Goal: Task Accomplishment & Management: Complete application form

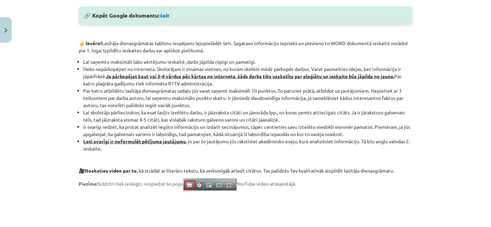
scroll to position [403, 0]
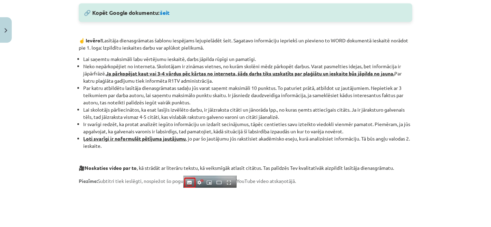
click at [380, 91] on li "Par katru atbildētu lasītāja dienasgrāmatas sadaļu jūs varat saņemt maksimāli 1…" at bounding box center [247, 96] width 329 height 22
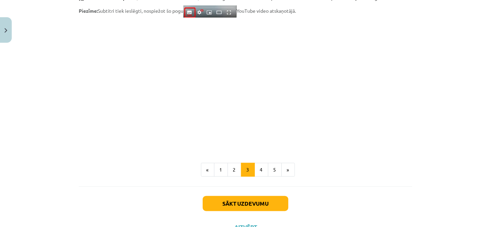
scroll to position [563, 0]
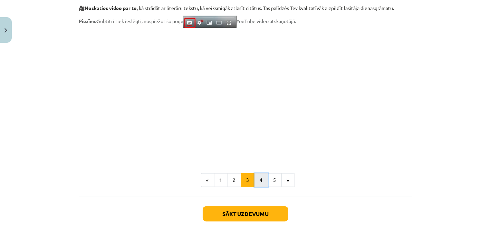
click at [255, 178] on button "4" at bounding box center [261, 181] width 14 height 14
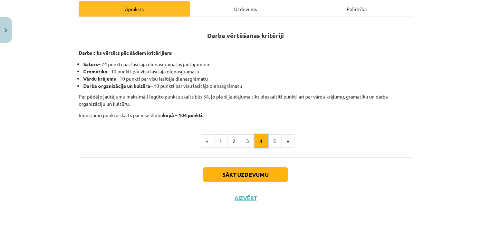
scroll to position [111, 0]
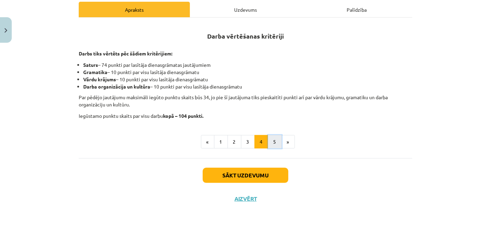
click at [268, 138] on button "5" at bounding box center [275, 142] width 14 height 14
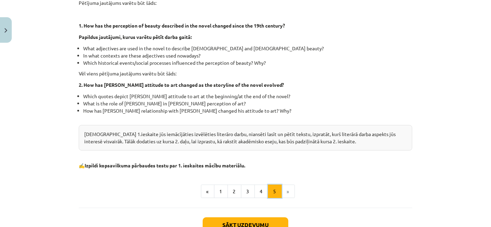
scroll to position [237, 0]
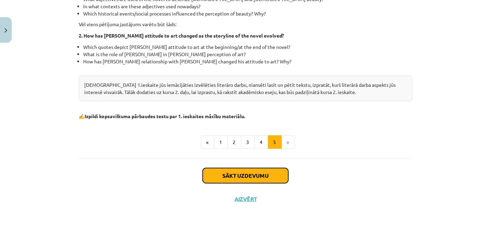
click at [268, 176] on button "Sākt uzdevumu" at bounding box center [246, 175] width 86 height 15
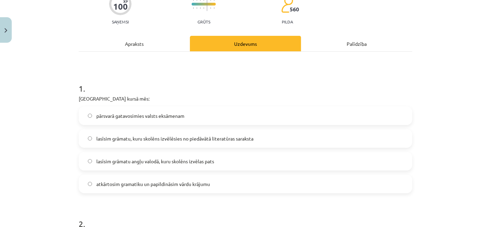
scroll to position [115, 0]
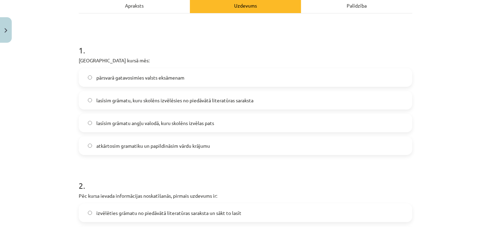
click at [264, 102] on label "lasīsim grāmatu, kuru skolēns izvēlēsies no piedāvātā literatūras saraksta" at bounding box center [245, 100] width 332 height 17
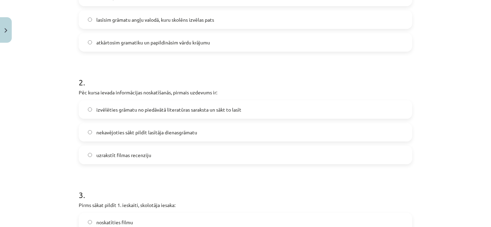
scroll to position [230, 0]
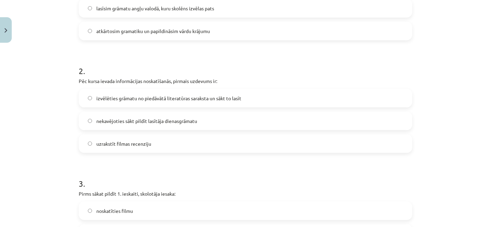
click at [245, 101] on label "izvēlēties grāmatu no piedāvātā literatūras saraksta un sākt to lasīt" at bounding box center [245, 98] width 332 height 17
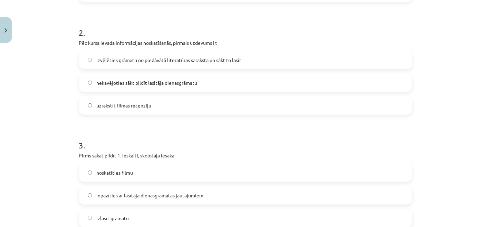
scroll to position [345, 0]
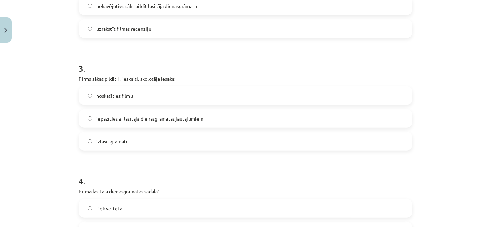
click at [236, 118] on label "iepazīties ar lasītāja dienasgrāmatas jautājumiem" at bounding box center [245, 118] width 332 height 17
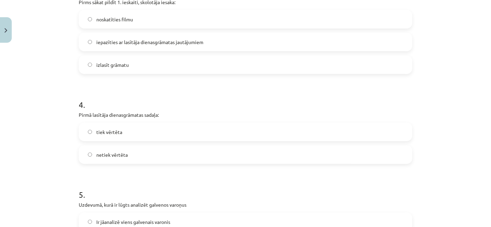
scroll to position [460, 0]
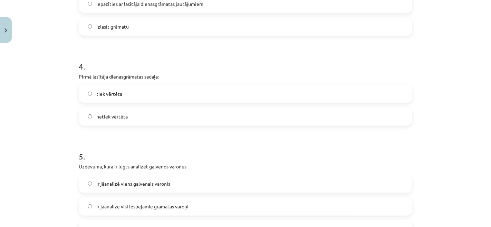
click at [234, 91] on label "tiek vērtēta" at bounding box center [245, 93] width 332 height 17
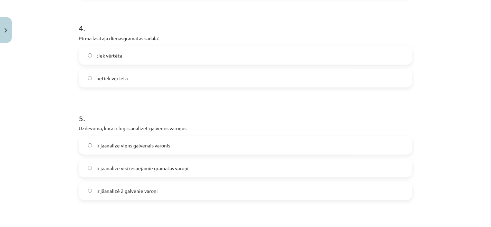
scroll to position [575, 0]
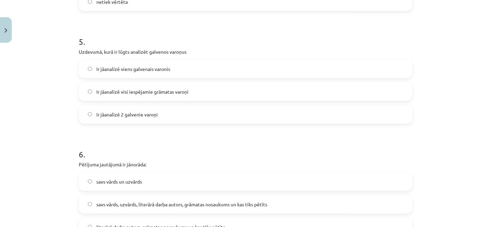
click at [220, 105] on div "Ir jāanalizē 2 galvenie varoņi" at bounding box center [245, 114] width 333 height 19
click at [219, 106] on label "Ir jāanalizē 2 galvenie varoņi" at bounding box center [245, 114] width 332 height 17
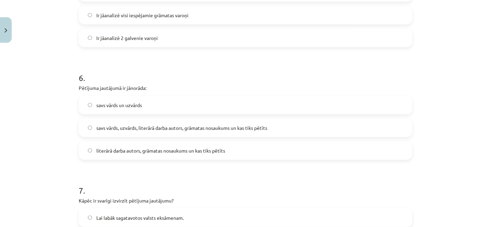
scroll to position [690, 0]
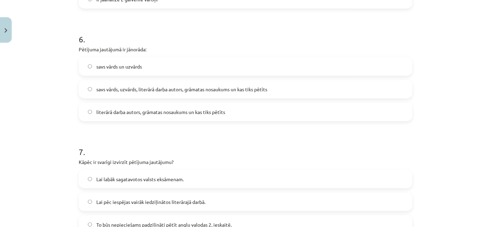
click at [216, 116] on label "literārā darba autors, grāmatas nosaukums un kas tiks pētīts" at bounding box center [245, 112] width 332 height 17
click at [220, 87] on span "savs vārds, uzvārds, literārā darba autors, grāmatas nosaukums un kas tiks pētī…" at bounding box center [181, 89] width 171 height 7
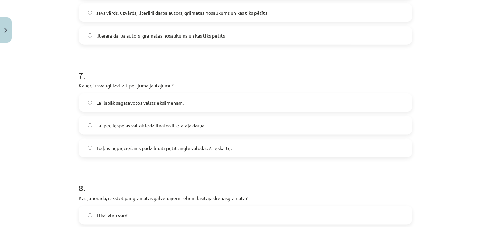
scroll to position [805, 0]
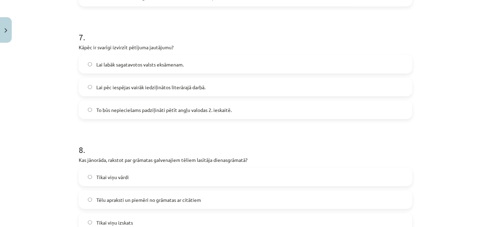
click at [227, 108] on span "To būs nepieciešams padziļināti pētīt angļu valodas 2. ieskaitē." at bounding box center [163, 110] width 135 height 7
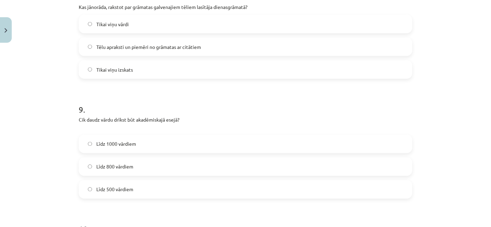
scroll to position [920, 0]
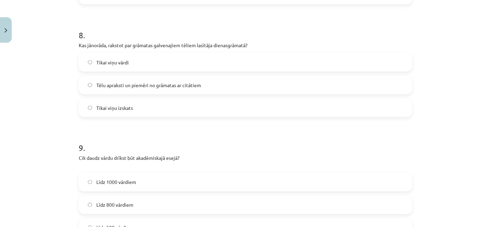
click at [227, 86] on label "Tēlu apraksti un piemēri no grāmatas ar citātiem" at bounding box center [245, 85] width 332 height 17
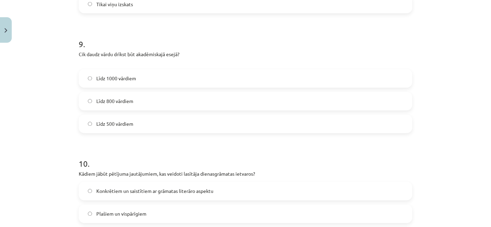
scroll to position [1035, 0]
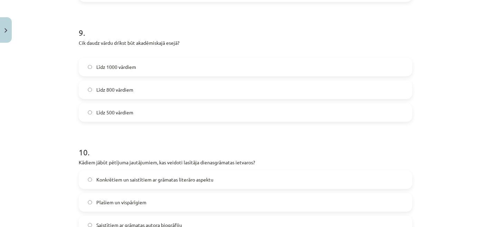
click at [208, 90] on label "Līdz 800 vārdiem" at bounding box center [245, 89] width 332 height 17
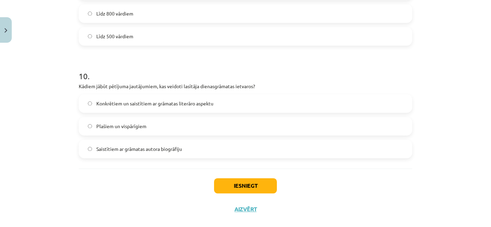
click at [244, 99] on label "Konkrētiem un saistītiem ar grāmatas literāro aspektu" at bounding box center [245, 103] width 332 height 17
click at [242, 188] on button "Iesniegt" at bounding box center [245, 185] width 63 height 15
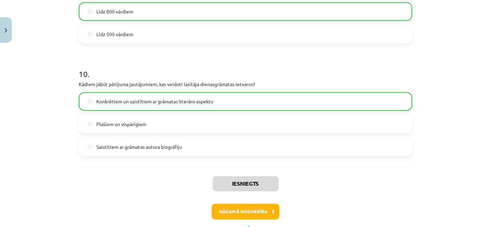
scroll to position [1143, 0]
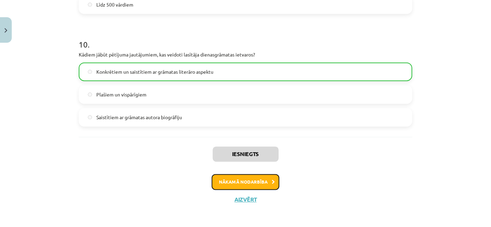
click at [240, 183] on button "Nākamā nodarbība" at bounding box center [246, 182] width 68 height 16
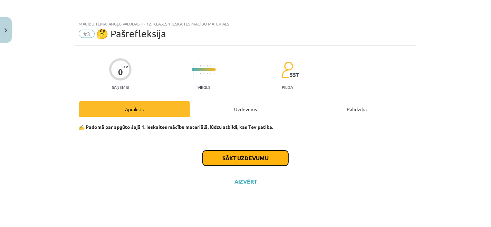
click at [250, 158] on button "Sākt uzdevumu" at bounding box center [246, 158] width 86 height 15
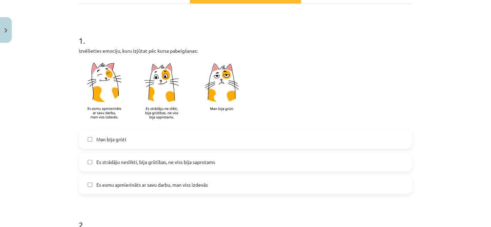
scroll to position [192, 0]
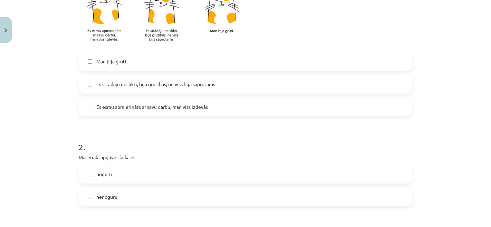
click at [160, 107] on span "Es esmu apmierināts ar savu darbu, man viss izdevās" at bounding box center [151, 107] width 111 height 7
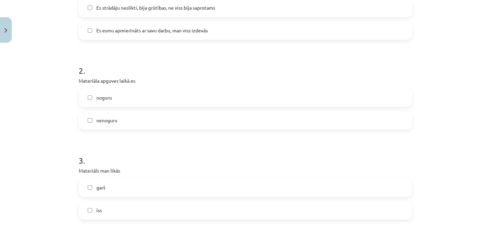
click at [162, 117] on label "nenoguru" at bounding box center [245, 120] width 332 height 17
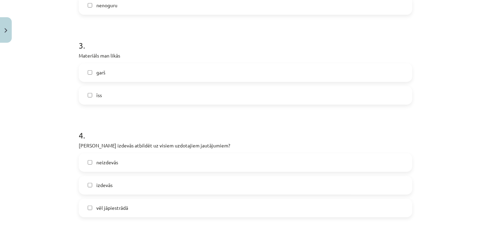
click at [165, 93] on label "īss" at bounding box center [245, 95] width 332 height 17
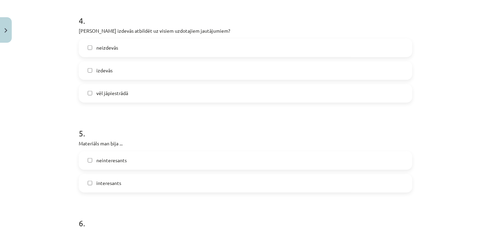
click at [177, 68] on label "izdevās" at bounding box center [245, 70] width 332 height 17
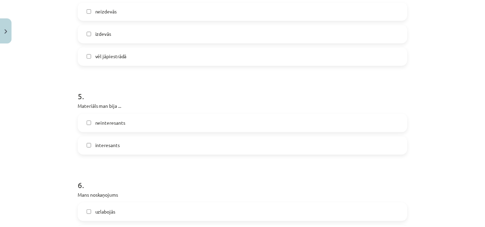
scroll to position [613, 0]
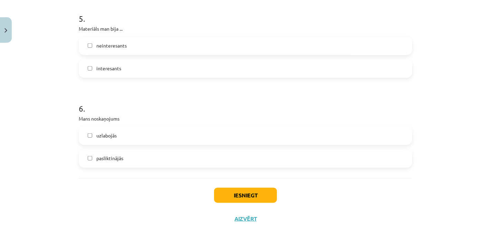
click at [159, 65] on label "interesants" at bounding box center [245, 68] width 332 height 17
click at [146, 141] on label "uzlabojās" at bounding box center [245, 135] width 332 height 17
click at [238, 192] on button "Iesniegt" at bounding box center [245, 195] width 63 height 15
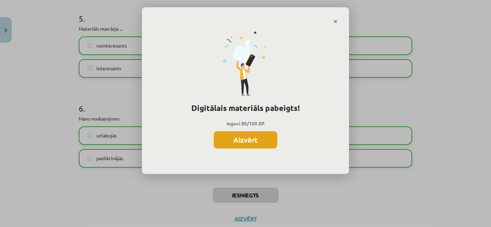
click at [246, 139] on button "Aizvērt" at bounding box center [245, 139] width 63 height 17
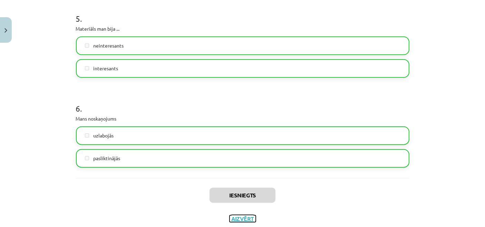
click at [239, 216] on button "Aizvērt" at bounding box center [242, 219] width 26 height 7
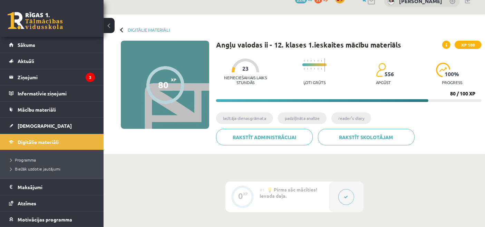
scroll to position [0, 0]
